Goal: Use online tool/utility: Utilize a website feature to perform a specific function

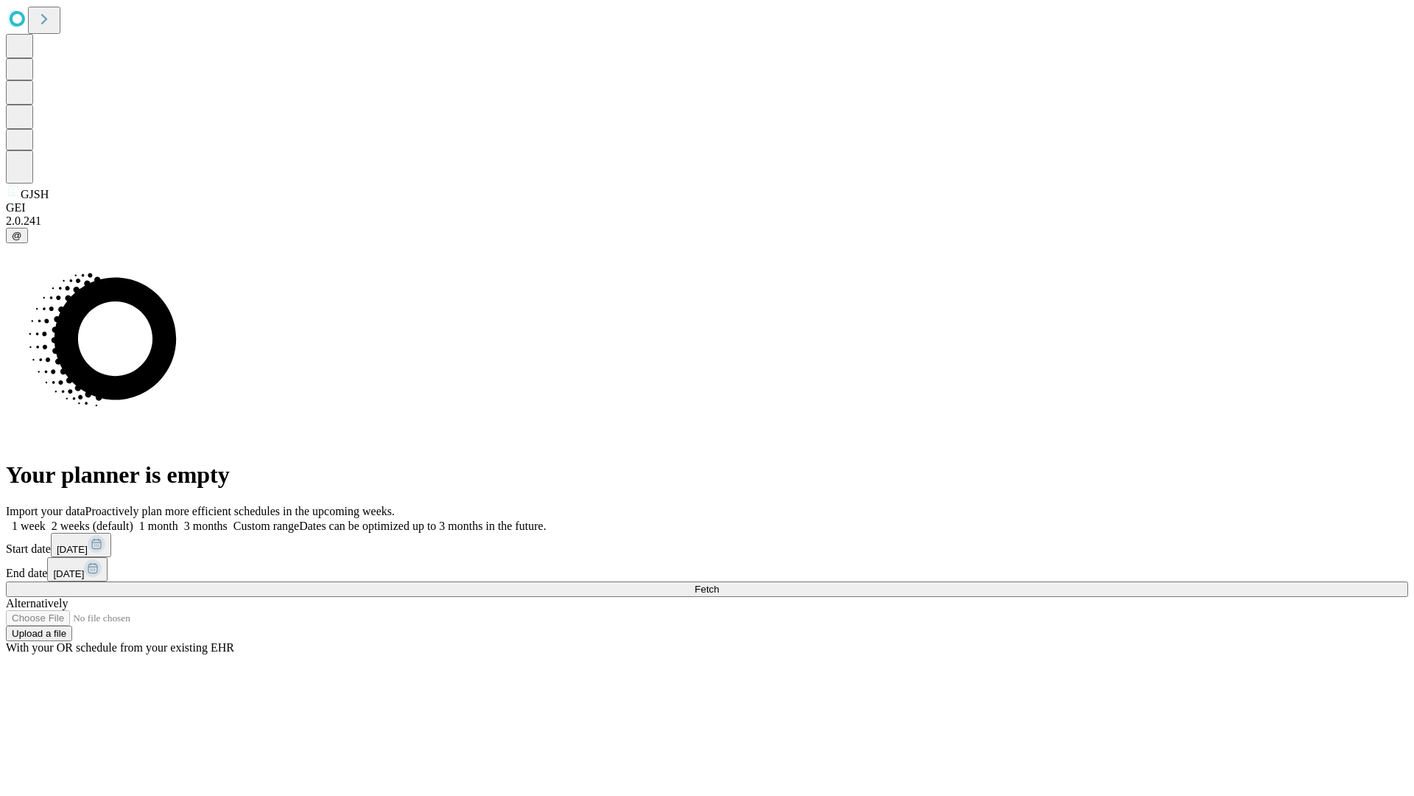
click at [719, 583] on span "Fetch" at bounding box center [707, 588] width 24 height 11
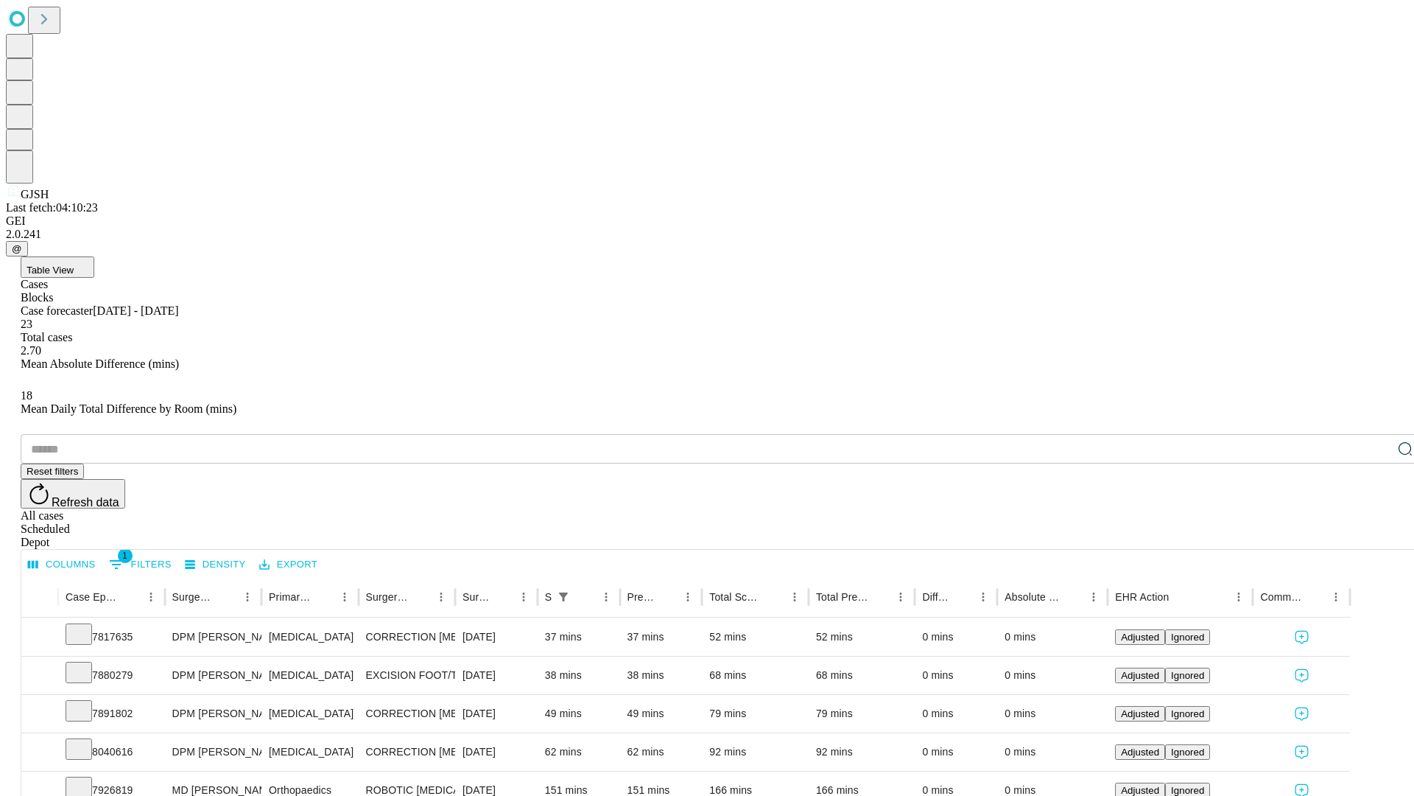
click at [74, 264] on span "Table View" at bounding box center [50, 269] width 47 height 11
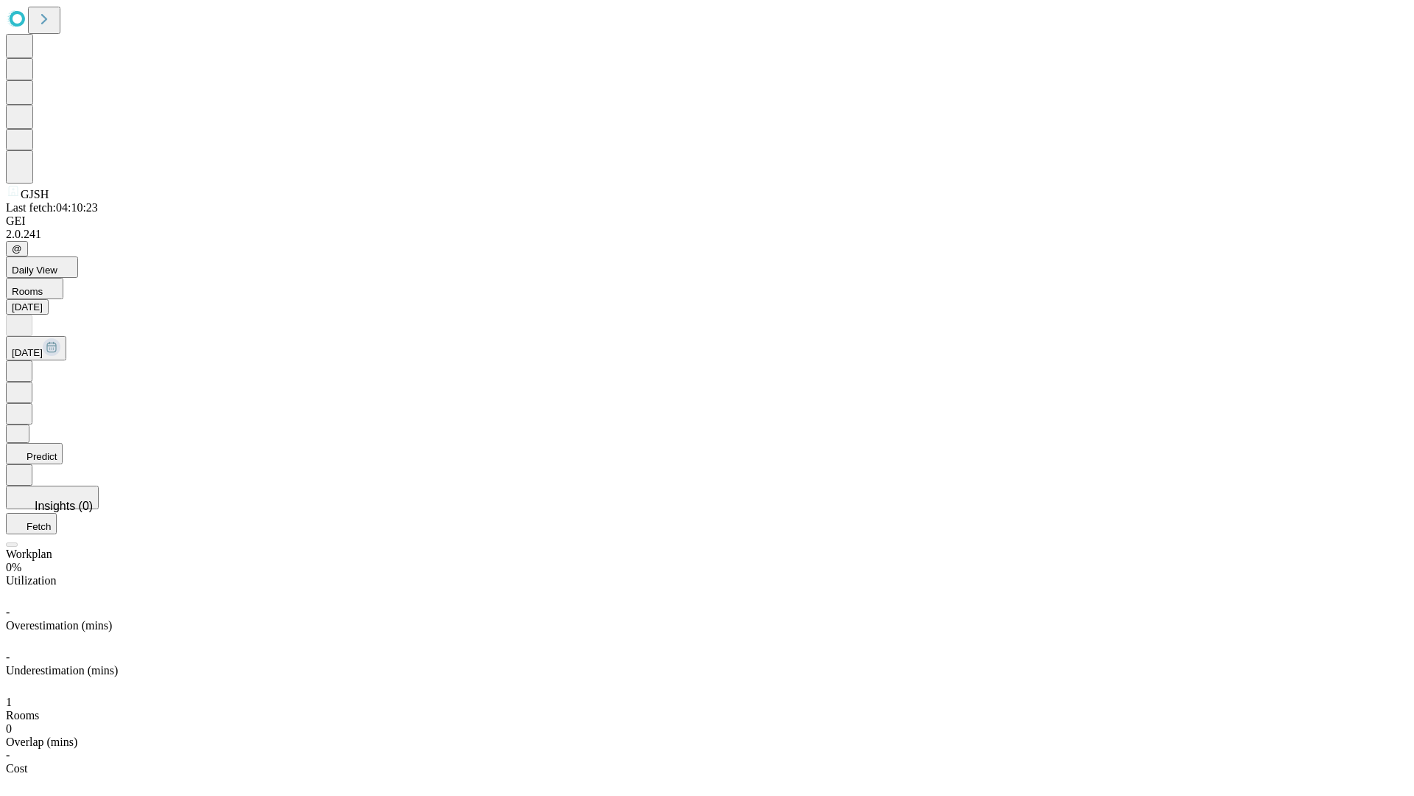
click at [63, 443] on button "Predict" at bounding box center [34, 453] width 57 height 21
